Goal: Task Accomplishment & Management: Use online tool/utility

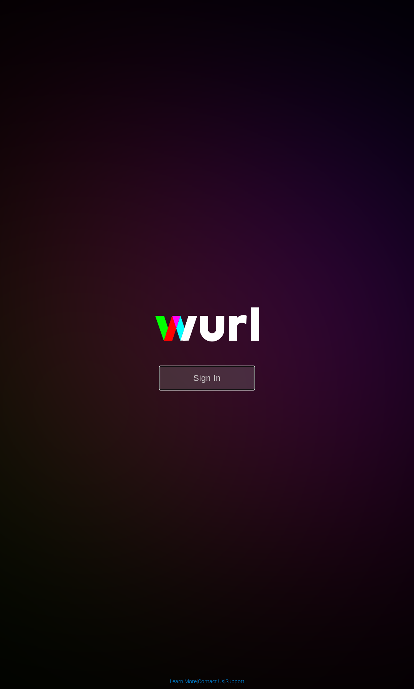
click at [209, 367] on button "Sign In" at bounding box center [207, 378] width 96 height 25
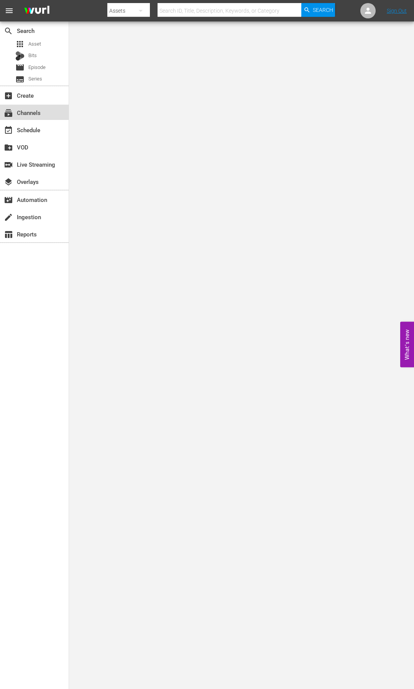
click at [29, 115] on div "subscriptions Channels" at bounding box center [21, 111] width 43 height 7
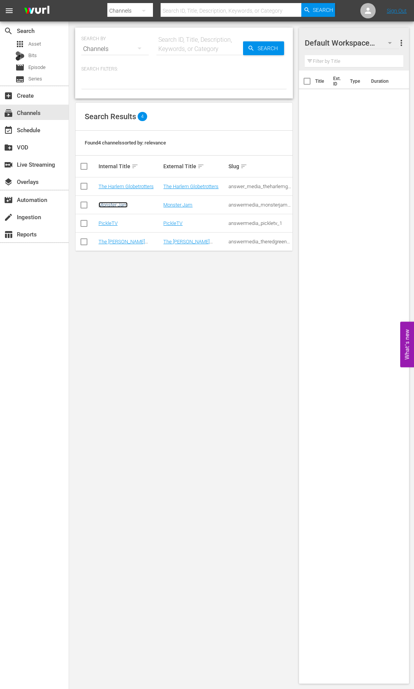
click at [122, 203] on link "Monster Jam" at bounding box center [113, 205] width 29 height 6
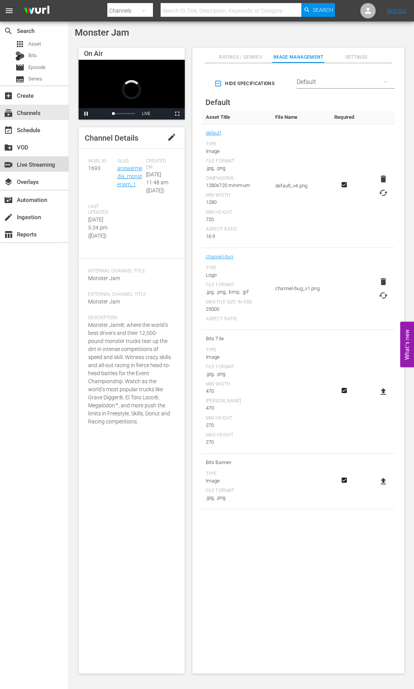
click at [25, 167] on div "switch_video Live Streaming" at bounding box center [21, 163] width 43 height 7
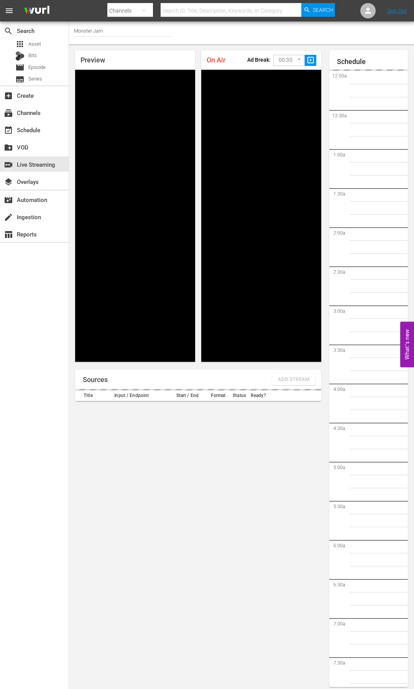
scroll to position [1236, 0]
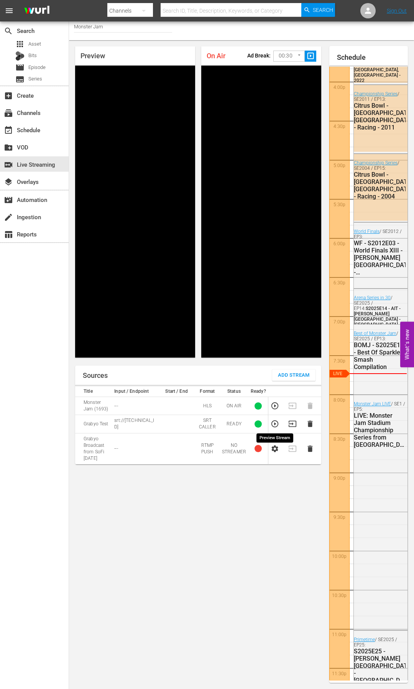
click at [278, 423] on icon "button" at bounding box center [274, 423] width 7 height 7
click at [292, 425] on icon "button" at bounding box center [292, 424] width 8 height 8
